Goal: Information Seeking & Learning: Learn about a topic

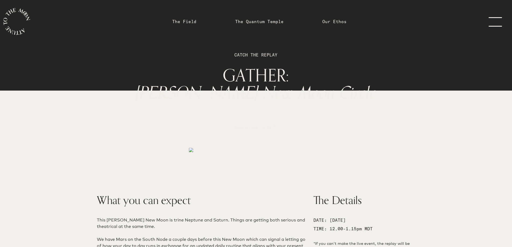
click at [17, 20] on icon "main navigation" at bounding box center [16, 21] width 27 height 27
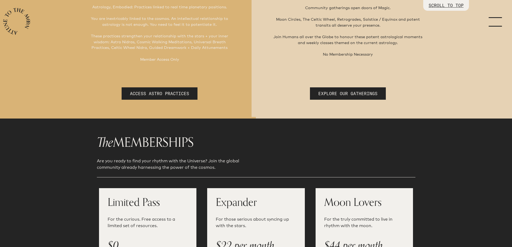
scroll to position [134, 0]
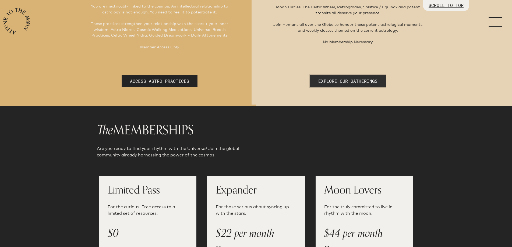
click at [365, 80] on link "EXPLORE OUR GATHERINGS" at bounding box center [348, 81] width 76 height 12
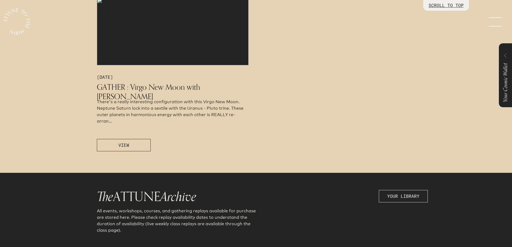
scroll to position [349, 0]
click at [153, 108] on span "There's a really interesting configuration with this Virgo New Moon. Neptune Sa…" at bounding box center [170, 111] width 147 height 24
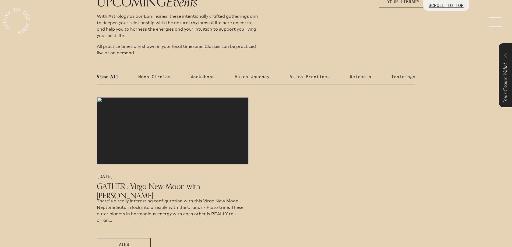
scroll to position [296, 0]
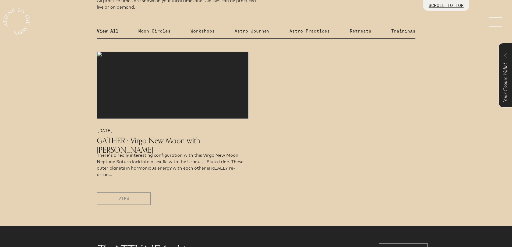
click at [130, 197] on button "VIEW" at bounding box center [124, 198] width 54 height 12
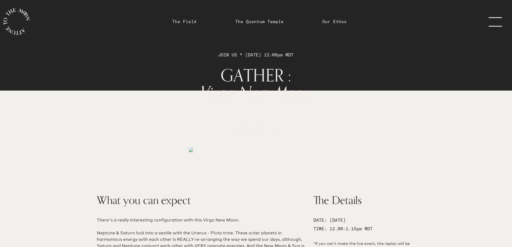
click at [184, 20] on link "The Field" at bounding box center [184, 21] width 24 height 6
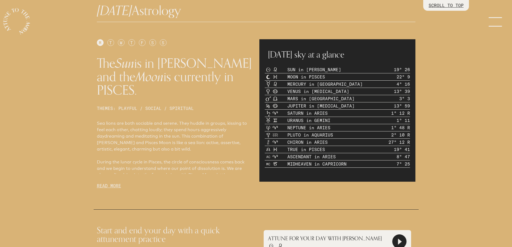
scroll to position [269, 0]
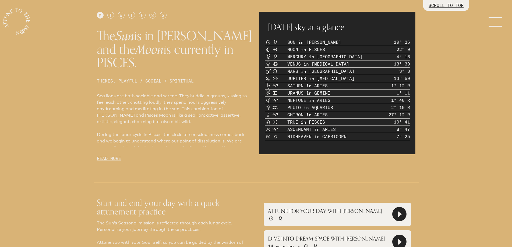
click at [115, 155] on p "READ MORE" at bounding box center [175, 158] width 156 height 6
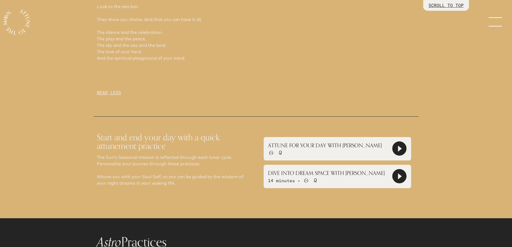
scroll to position [672, 0]
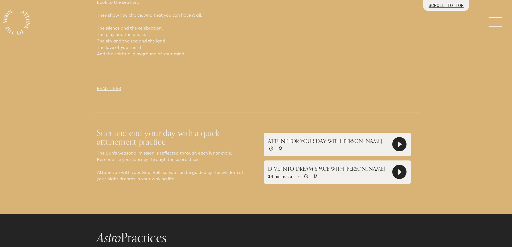
click at [101, 85] on p "READ LESS" at bounding box center [175, 88] width 156 height 6
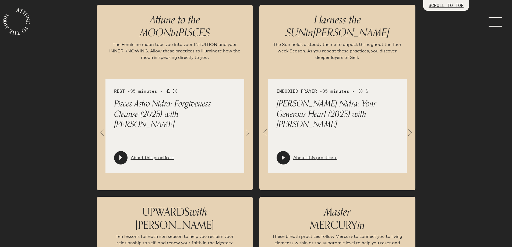
scroll to position [591, 0]
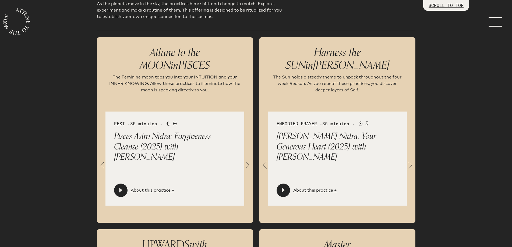
click at [245, 160] on span at bounding box center [247, 165] width 11 height 11
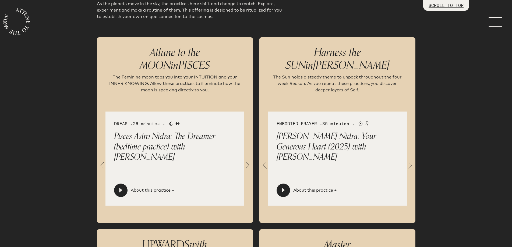
click at [249, 160] on span at bounding box center [247, 165] width 11 height 11
click at [410, 160] on span at bounding box center [409, 165] width 11 height 11
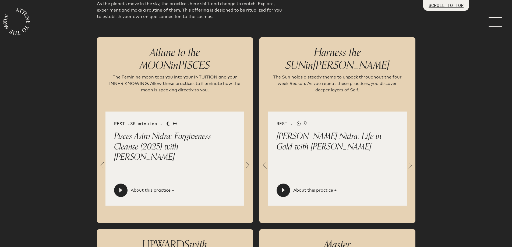
click at [410, 160] on span at bounding box center [409, 165] width 11 height 11
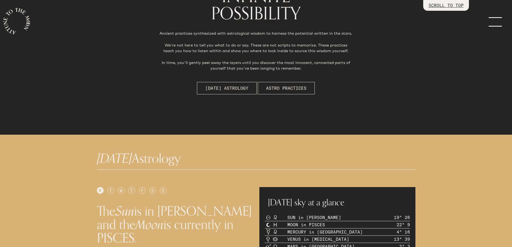
scroll to position [0, 0]
